Goal: Transaction & Acquisition: Obtain resource

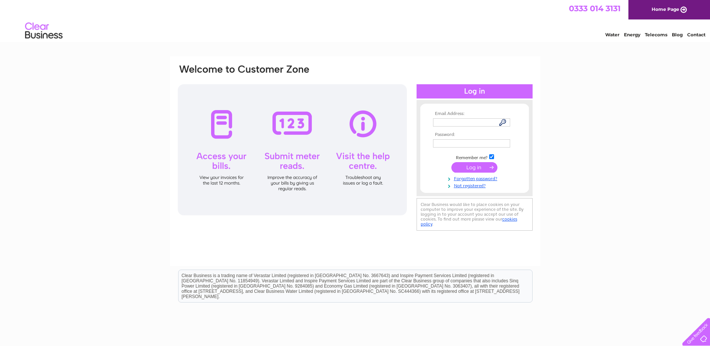
type input "lachlan.thom@exergy3.com"
click at [465, 168] on input "submit" at bounding box center [474, 167] width 46 height 10
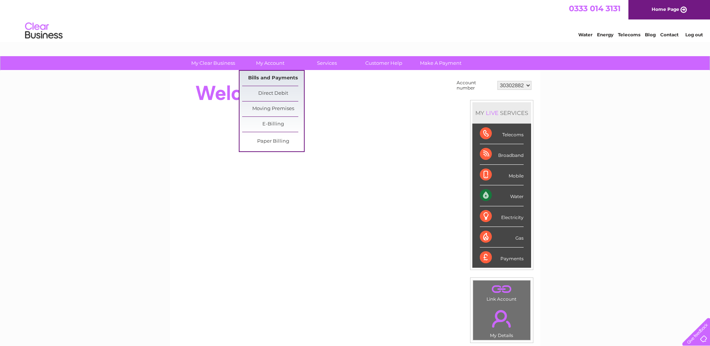
click at [270, 77] on link "Bills and Payments" at bounding box center [273, 78] width 62 height 15
click at [262, 76] on link "Bills and Payments" at bounding box center [273, 78] width 62 height 15
click at [254, 77] on link "Bills and Payments" at bounding box center [273, 78] width 62 height 15
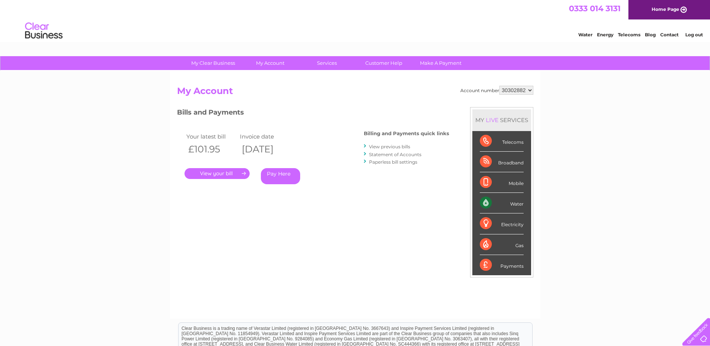
click at [215, 174] on link "." at bounding box center [216, 173] width 65 height 11
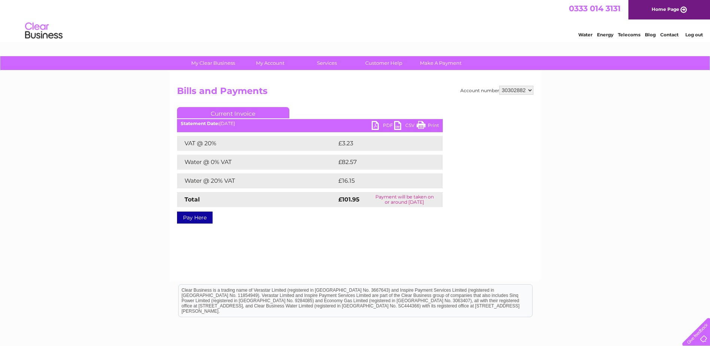
click at [385, 124] on link "PDF" at bounding box center [383, 126] width 22 height 11
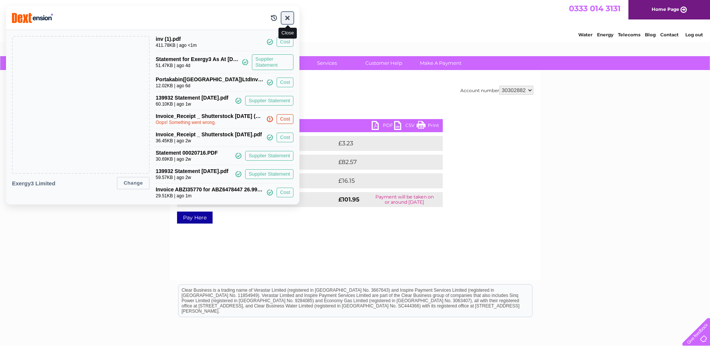
click at [285, 16] on button "button" at bounding box center [287, 18] width 12 height 12
